Goal: Transaction & Acquisition: Subscribe to service/newsletter

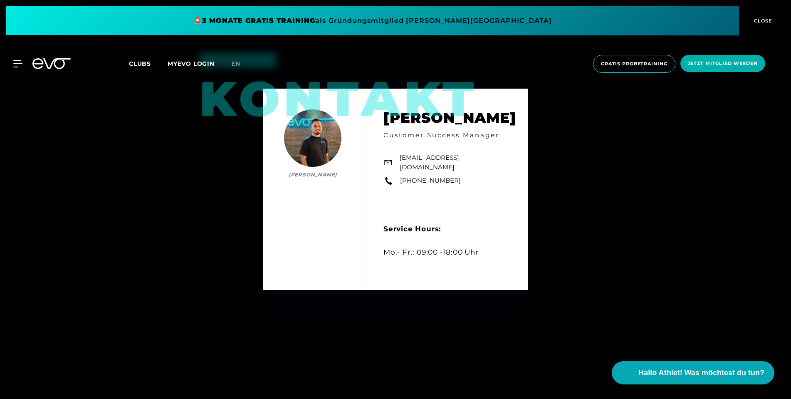
click at [53, 71] on div "MyEVO Login Über EVO Mitgliedschaften Probetraining TAGESPASS EVO Studios [GEOG…" at bounding box center [396, 63] width 788 height 31
click at [54, 69] on icon at bounding box center [51, 63] width 38 height 11
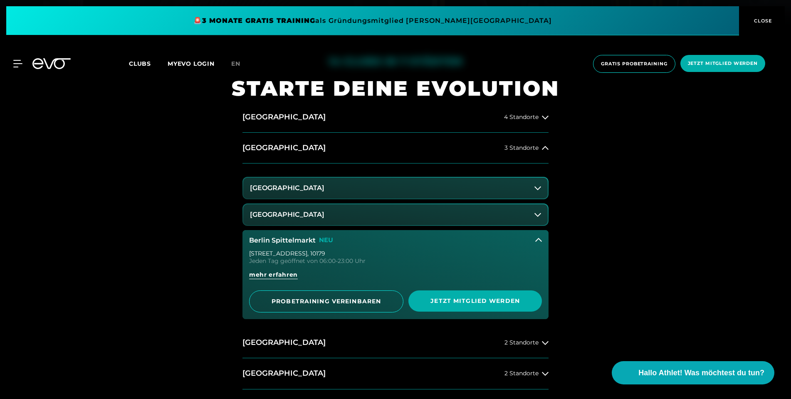
scroll to position [377, 0]
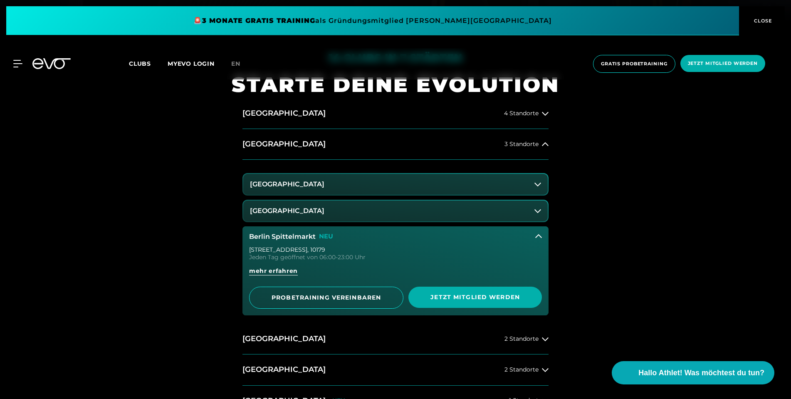
click at [362, 213] on button "[GEOGRAPHIC_DATA]" at bounding box center [395, 211] width 305 height 21
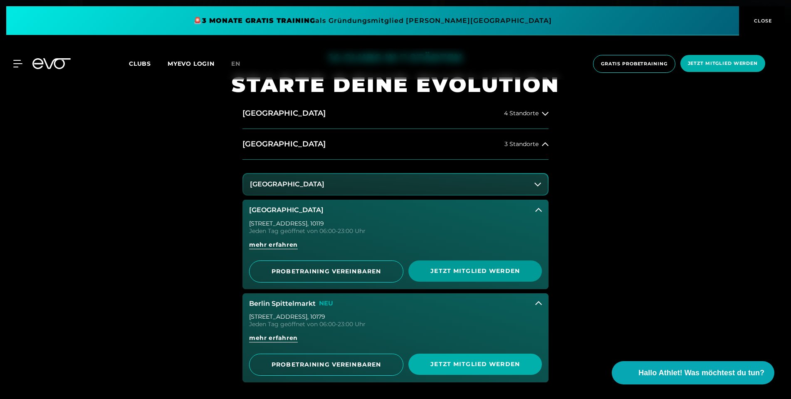
click at [468, 270] on span "Jetzt Mitglied werden" at bounding box center [475, 271] width 94 height 9
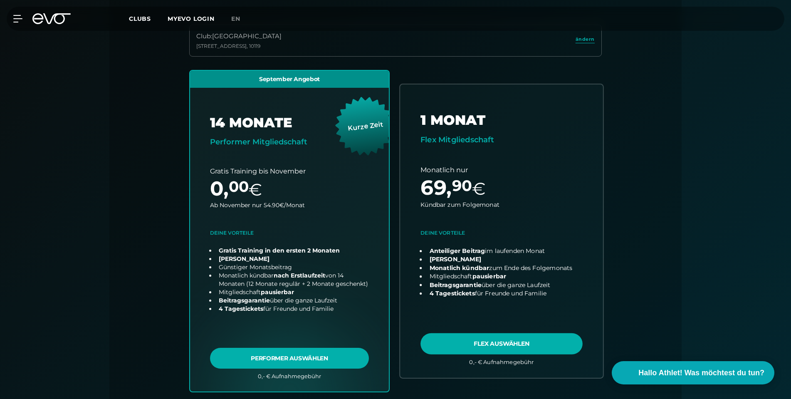
scroll to position [232, 0]
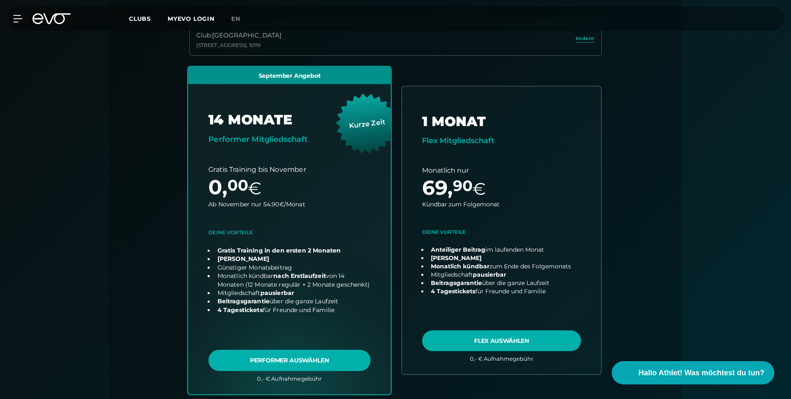
click at [294, 358] on link "choose plan" at bounding box center [289, 230] width 203 height 327
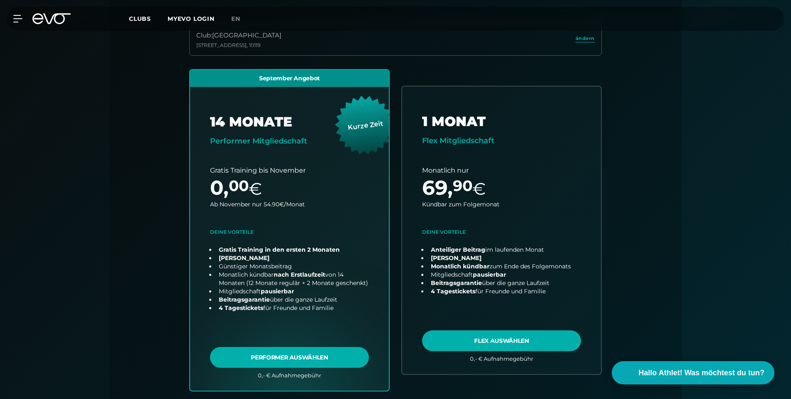
click at [88, 69] on div "Papierlos anmelden und sofort trainieren Zugangscode direkt per Email/sms erhal…" at bounding box center [395, 235] width 791 height 693
click at [43, 9] on div "MyEVO Login Über EVO Mitgliedschaften Probetraining TAGESPASS EVO Studios [GEOG…" at bounding box center [396, 19] width 788 height 24
click at [47, 17] on icon at bounding box center [51, 18] width 38 height 11
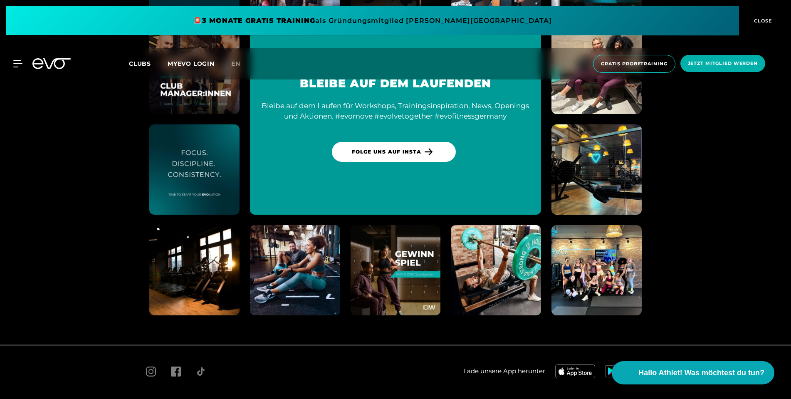
scroll to position [4914, 0]
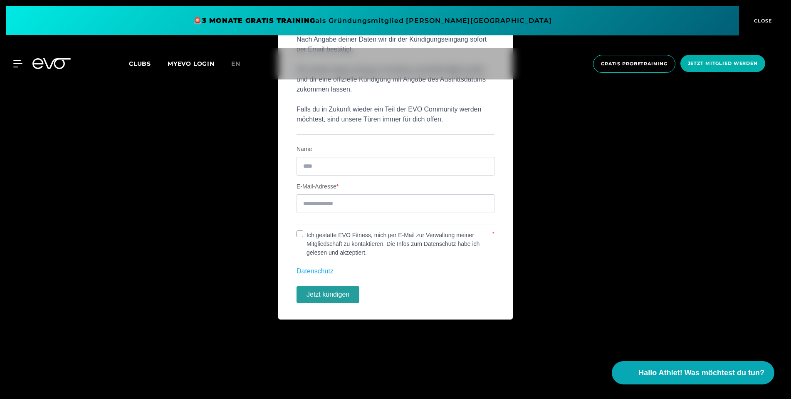
scroll to position [413, 0]
click at [59, 61] on icon at bounding box center [51, 63] width 38 height 11
